Goal: Navigation & Orientation: Find specific page/section

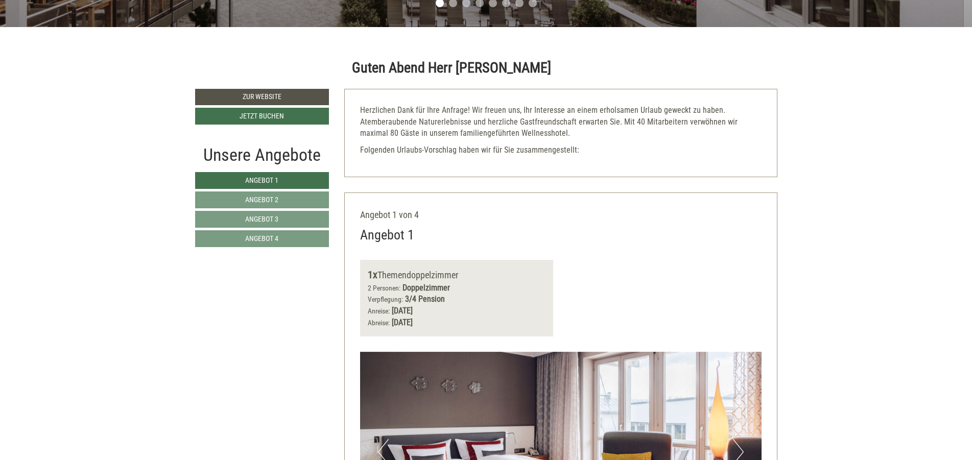
scroll to position [429, 0]
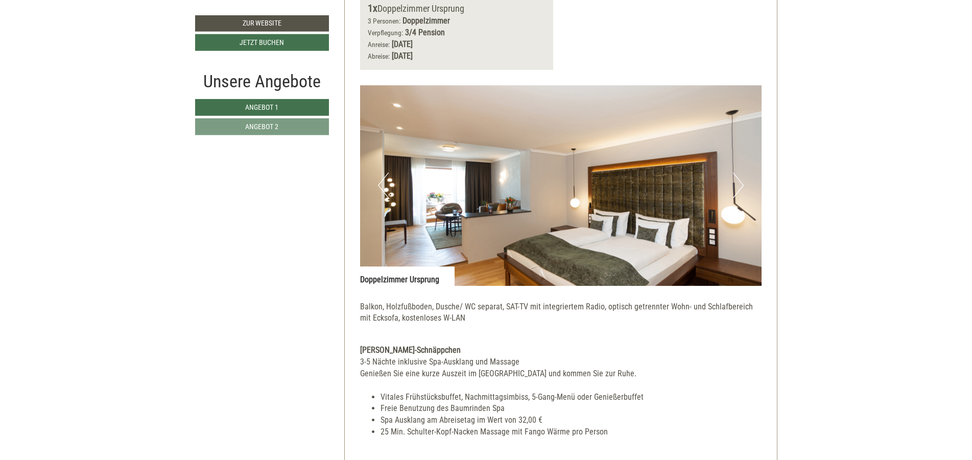
scroll to position [1410, 0]
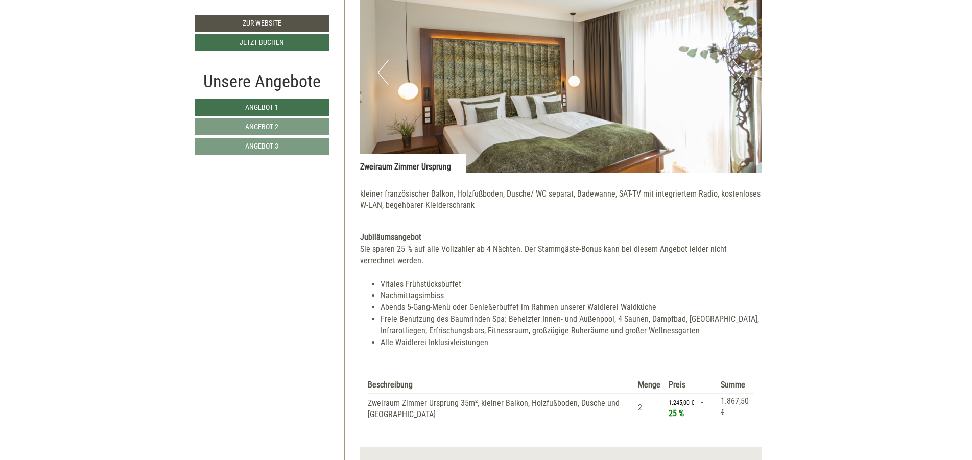
scroll to position [2575, 0]
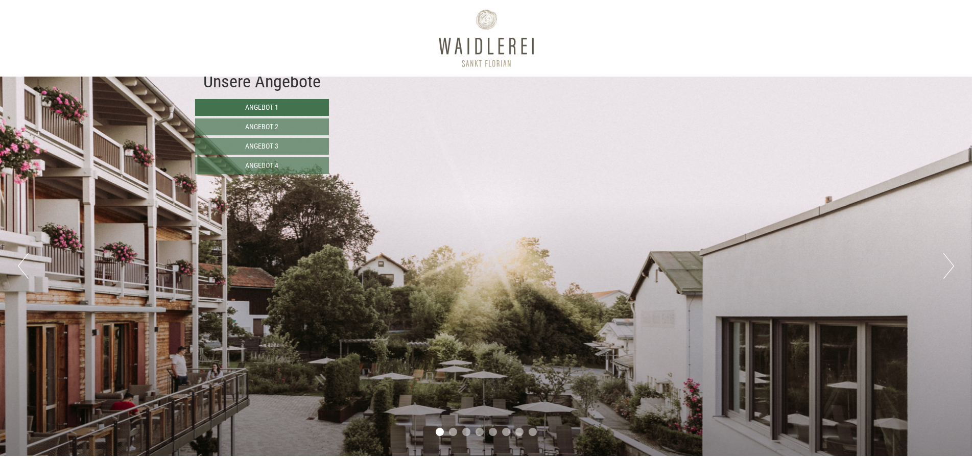
scroll to position [674, 0]
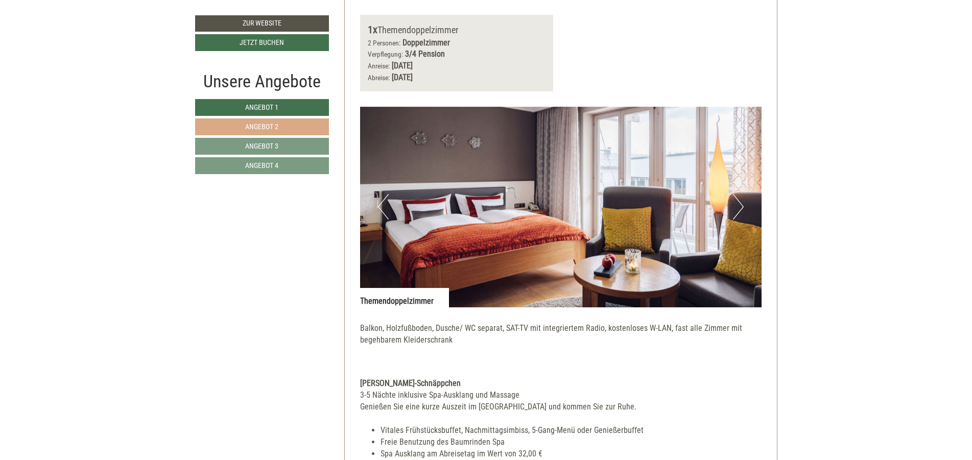
click at [303, 122] on link "Angebot 2" at bounding box center [262, 127] width 134 height 17
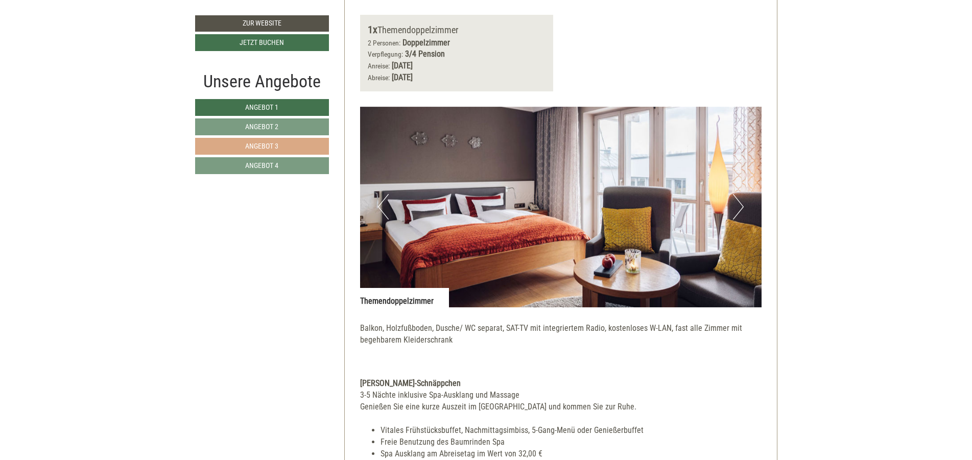
scroll to position [622, 0]
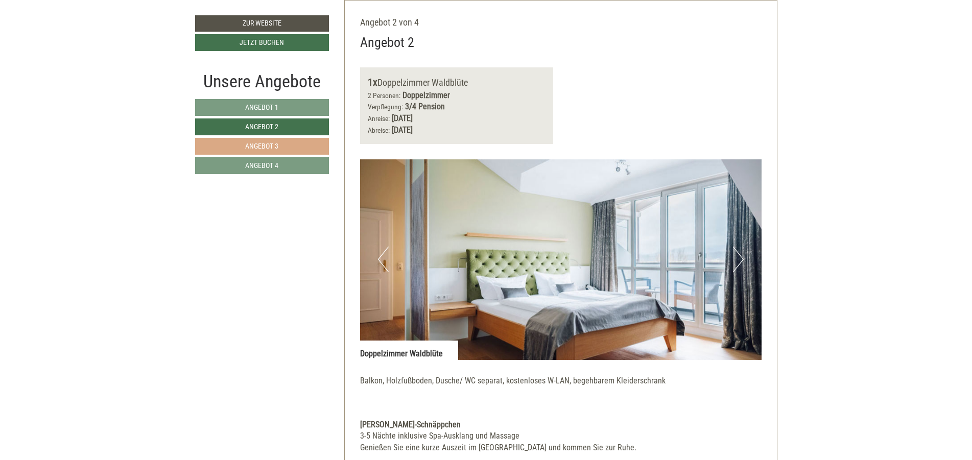
click at [286, 139] on link "Angebot 3" at bounding box center [262, 146] width 134 height 17
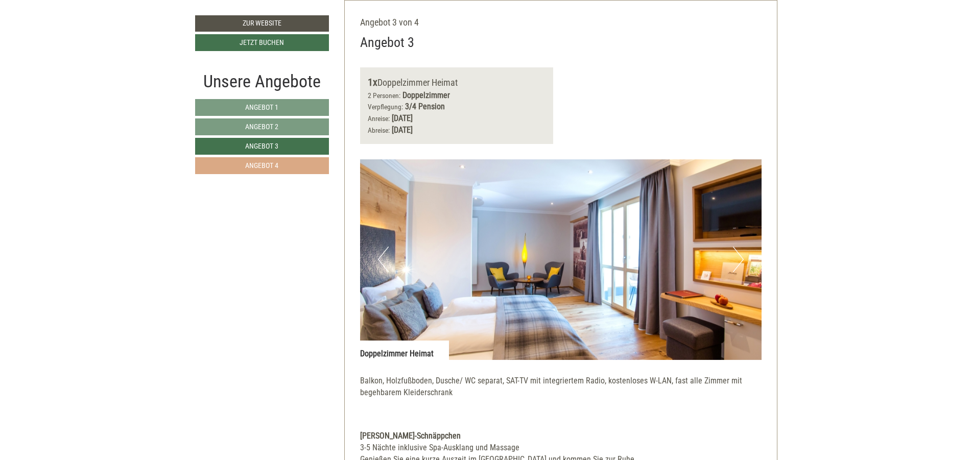
click at [275, 162] on span "Angebot 4" at bounding box center [261, 165] width 33 height 8
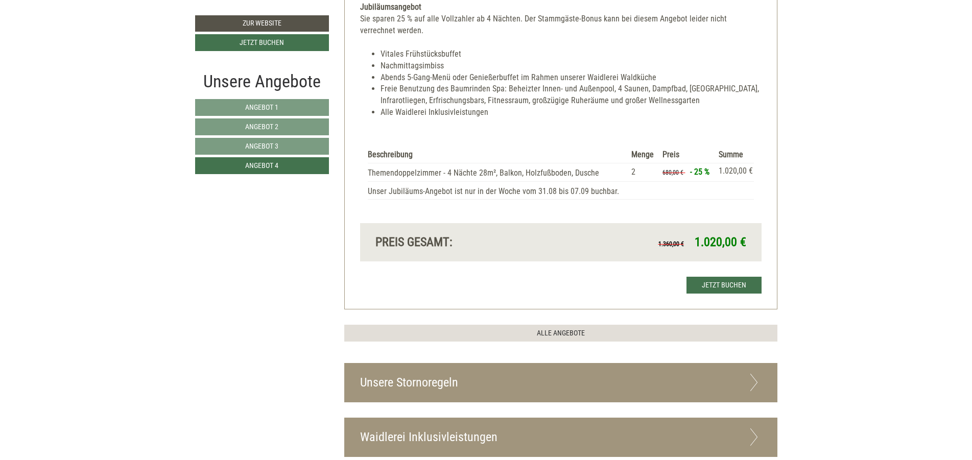
scroll to position [867, 0]
